Goal: Task Accomplishment & Management: Manage account settings

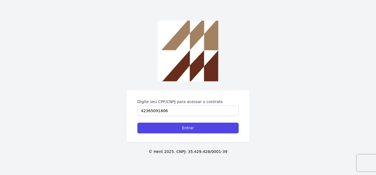
type input "42365091806"
click at [137, 122] on input "Entrar" at bounding box center [187, 127] width 101 height 11
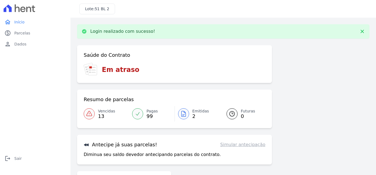
scroll to position [35, 0]
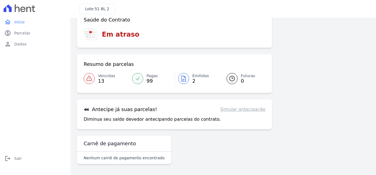
click at [149, 82] on span "99" at bounding box center [151, 81] width 11 height 4
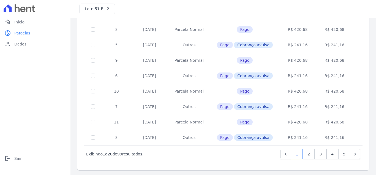
scroll to position [245, 0]
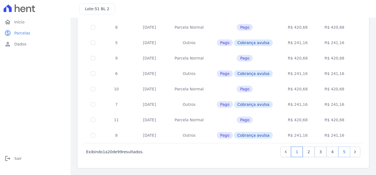
click at [341, 149] on link "5" at bounding box center [344, 151] width 12 height 10
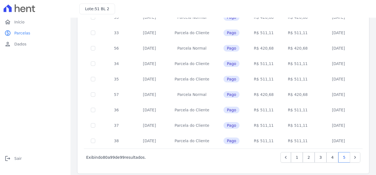
scroll to position [225, 0]
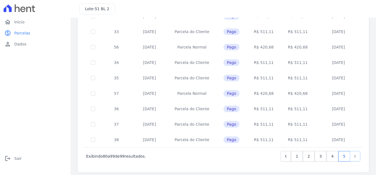
click at [351, 151] on link "Next" at bounding box center [355, 156] width 10 height 10
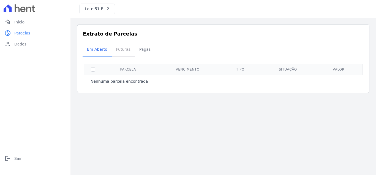
click at [115, 53] on span "Futuras" at bounding box center [123, 49] width 21 height 11
click at [136, 50] on span "Pagas" at bounding box center [145, 49] width 18 height 11
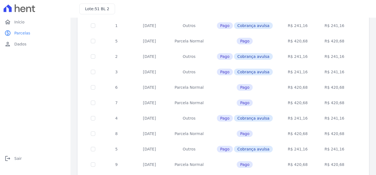
scroll to position [245, 0]
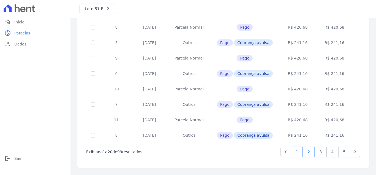
click at [312, 149] on link "2" at bounding box center [309, 151] width 12 height 10
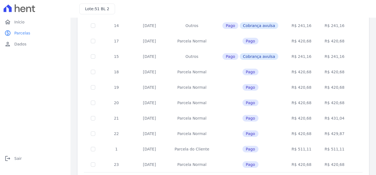
scroll to position [245, 0]
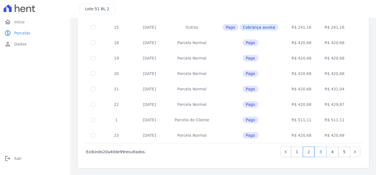
click at [322, 153] on link "3" at bounding box center [321, 151] width 12 height 10
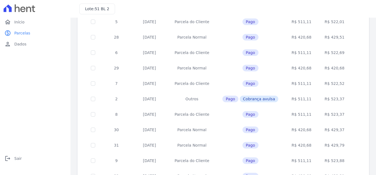
scroll to position [245, 0]
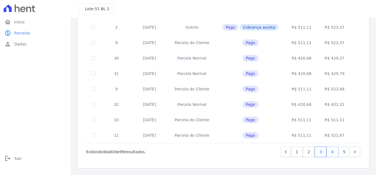
click at [331, 152] on link "4" at bounding box center [332, 151] width 12 height 10
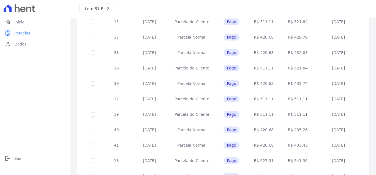
scroll to position [241, 0]
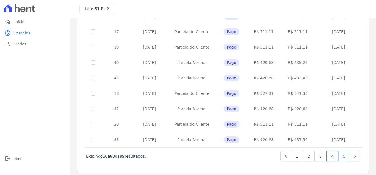
click at [344, 154] on link "5" at bounding box center [344, 156] width 12 height 10
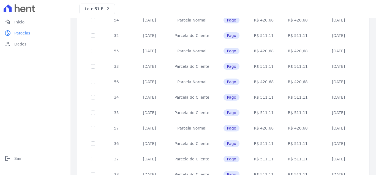
scroll to position [225, 0]
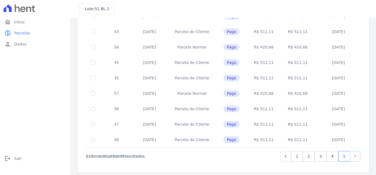
click at [353, 153] on icon "Next" at bounding box center [355, 156] width 6 height 6
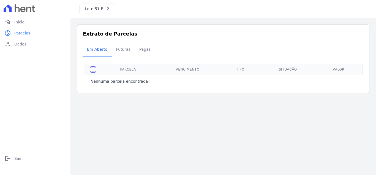
click at [92, 71] on input "checkbox" at bounding box center [93, 69] width 4 height 4
checkbox input "true"
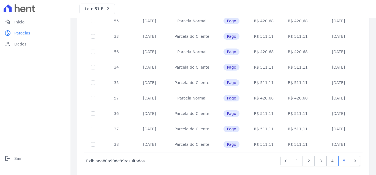
scroll to position [225, 0]
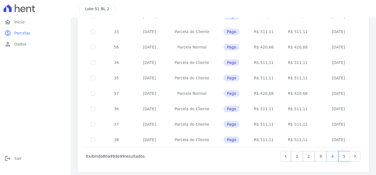
click at [332, 153] on link "4" at bounding box center [332, 156] width 12 height 10
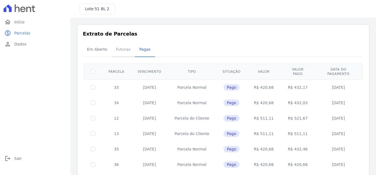
click at [125, 51] on span "Futuras" at bounding box center [123, 49] width 21 height 11
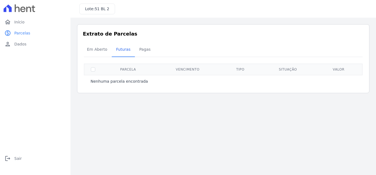
click at [137, 84] on div "Nenhuma parcela encontrada" at bounding box center [223, 81] width 279 height 12
click at [103, 51] on span "Em Aberto" at bounding box center [97, 49] width 27 height 11
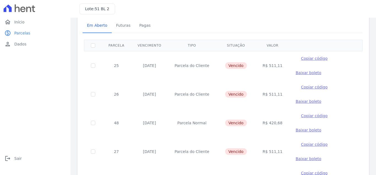
scroll to position [8, 0]
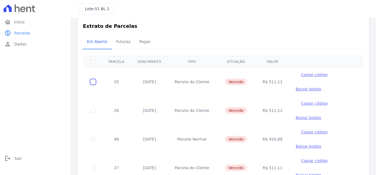
click at [93, 81] on input "checkbox" at bounding box center [93, 82] width 4 height 4
checkbox input "true"
click at [296, 91] on span "Baixar boleto" at bounding box center [309, 89] width 26 height 4
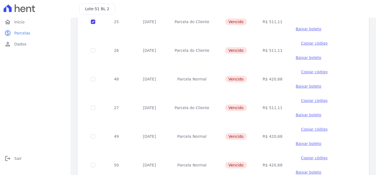
scroll to position [69, 0]
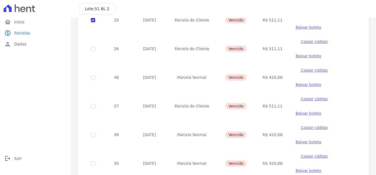
click at [93, 22] on td at bounding box center [93, 20] width 18 height 29
click at [94, 21] on input "checkbox" at bounding box center [93, 20] width 4 height 4
checkbox input "false"
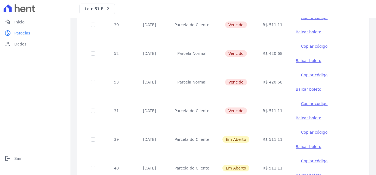
scroll to position [347, 0]
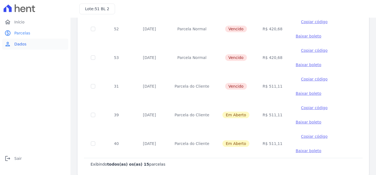
click at [32, 45] on link "person Dados" at bounding box center [35, 44] width 66 height 11
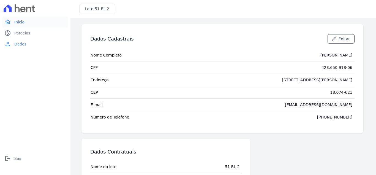
click at [18, 22] on span "Início" at bounding box center [19, 22] width 10 height 6
